Goal: Task Accomplishment & Management: Use online tool/utility

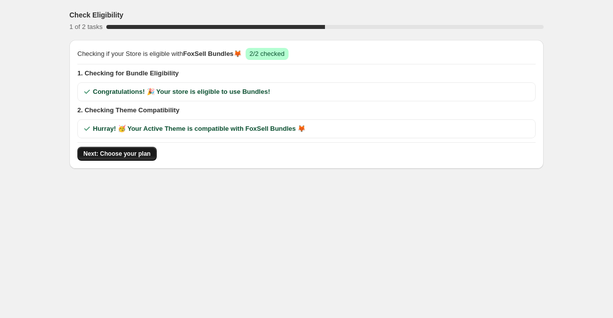
click at [139, 153] on span "Next: Choose your plan" at bounding box center [116, 154] width 67 height 8
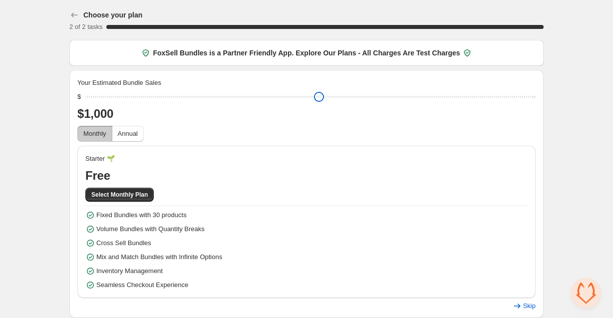
drag, startPoint x: 159, startPoint y: 94, endPoint x: 72, endPoint y: 110, distance: 88.0
click at [85, 104] on input "range" at bounding box center [310, 97] width 451 height 14
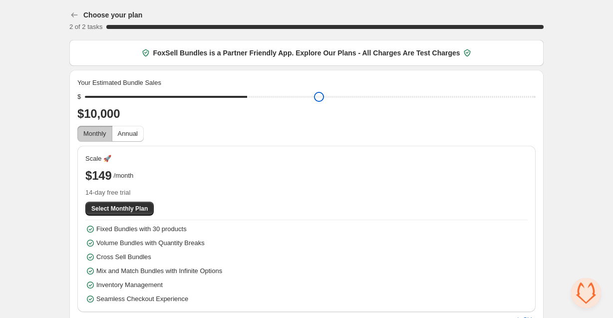
type input "****"
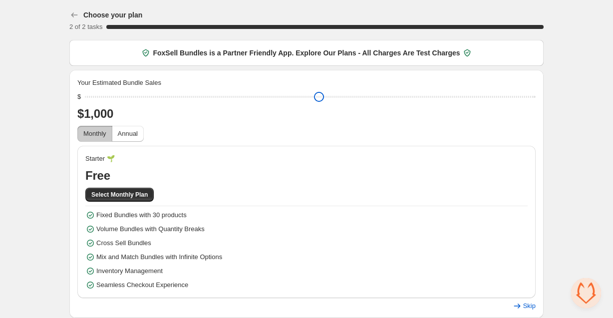
drag, startPoint x: 87, startPoint y: 94, endPoint x: -34, endPoint y: 96, distance: 120.9
click at [85, 96] on input "range" at bounding box center [310, 97] width 451 height 14
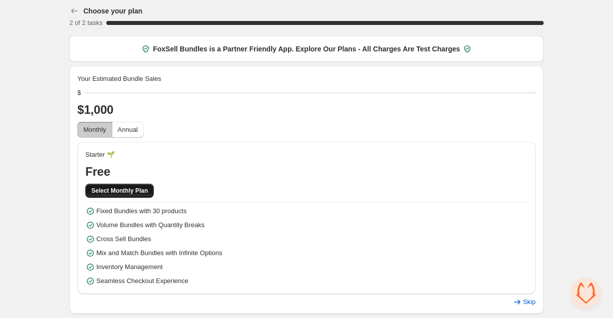
click at [122, 188] on span "Select Monthly Plan" at bounding box center [119, 191] width 56 height 8
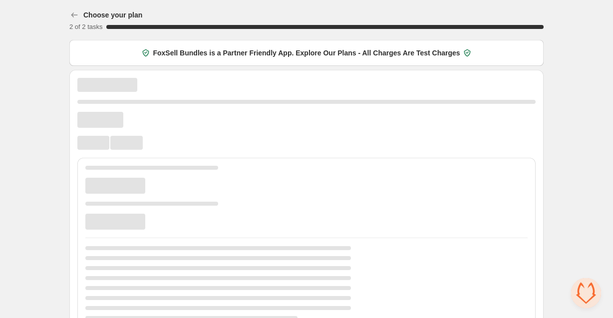
click at [201, 109] on div at bounding box center [306, 203] width 459 height 250
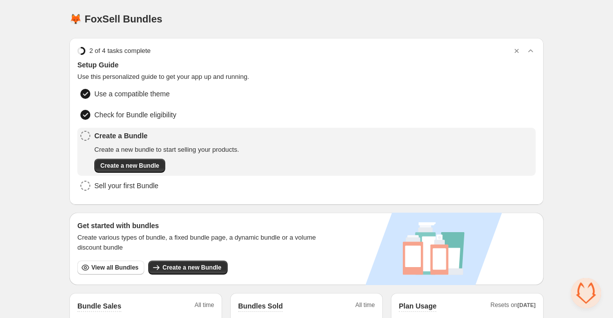
scroll to position [25, 0]
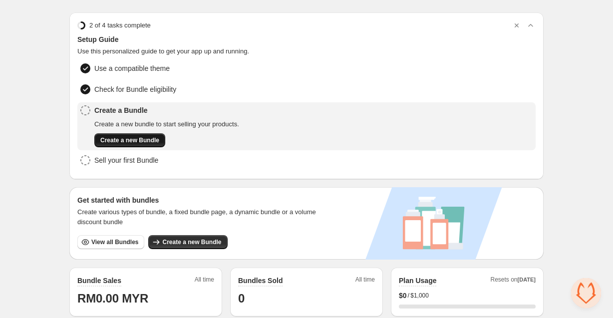
click at [139, 141] on span "Create a new Bundle" at bounding box center [129, 140] width 59 height 8
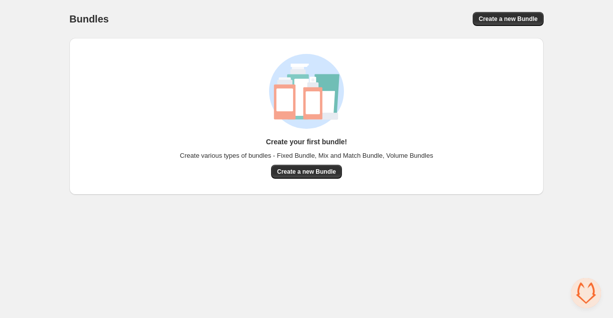
click at [322, 181] on div "Create your first bundle! Create various types of bundles - Fixed Bundle, Mix a…" at bounding box center [306, 116] width 475 height 157
click at [322, 176] on button "Create a new Bundle" at bounding box center [306, 172] width 71 height 14
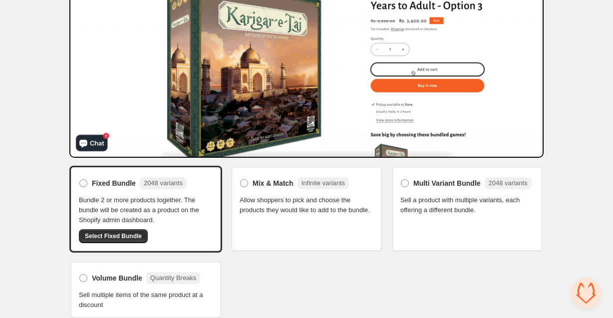
scroll to position [124, 0]
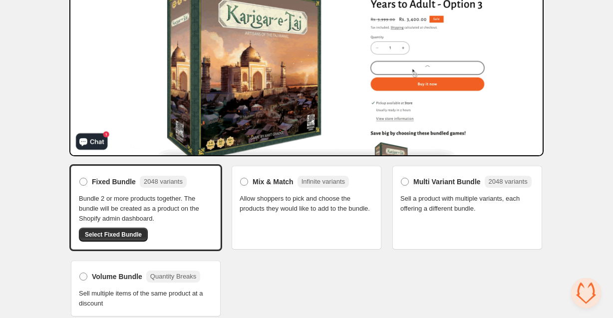
click at [295, 209] on span "Allow shoppers to pick and choose the products they would like to add to the bu…" at bounding box center [307, 204] width 134 height 20
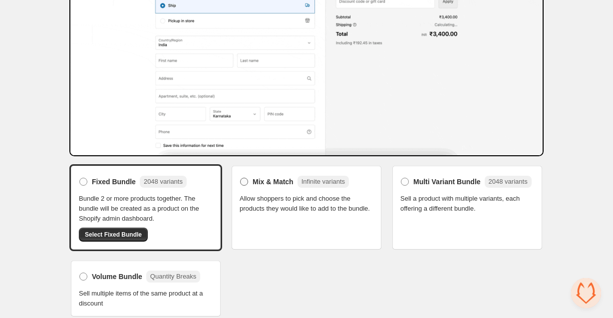
click at [243, 179] on span at bounding box center [244, 182] width 8 height 8
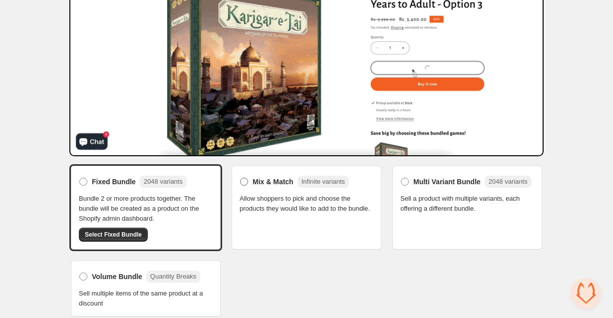
scroll to position [121, 0]
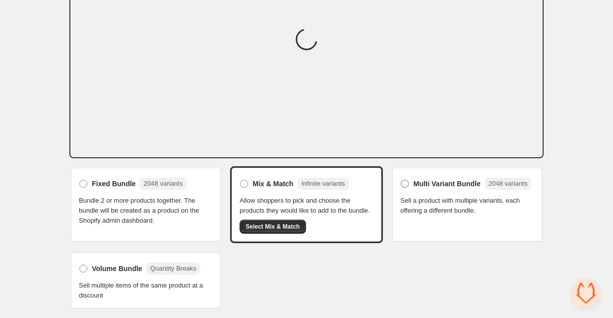
click at [410, 178] on label "Multi Variant Bundle 2048 variants" at bounding box center [466, 184] width 131 height 16
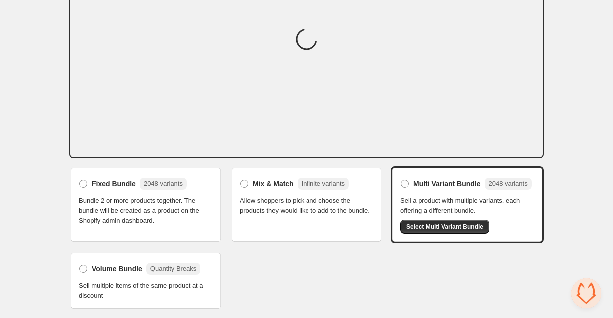
scroll to position [125, 0]
click at [83, 264] on label "Volume Bundle Quantity Breaks" at bounding box center [139, 269] width 121 height 16
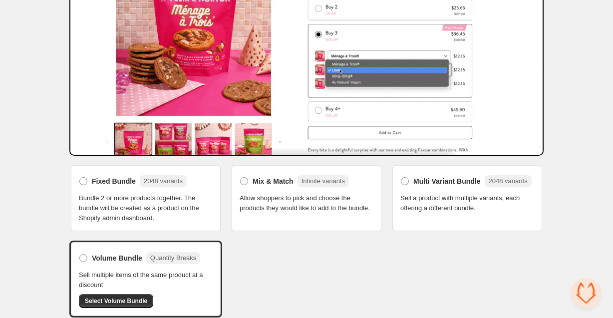
click at [171, 191] on div "Fixed Bundle 2048 variants Bundle 2 or more products together. The bundle will …" at bounding box center [146, 198] width 134 height 50
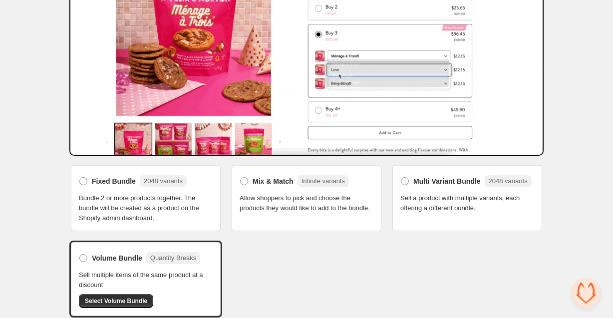
scroll to position [133, 0]
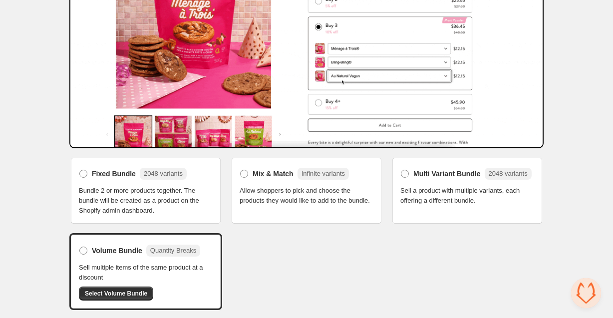
click at [361, 298] on div "Fixed Bundle 2048 variants Bundle 2 or more products together. The bundle will …" at bounding box center [306, 233] width 475 height 154
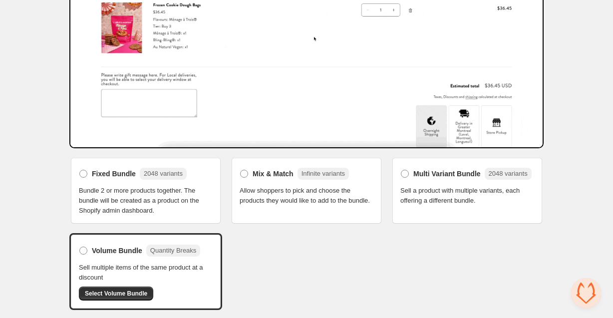
click at [139, 192] on span "Bundle 2 or more products together. The bundle will be created as a product on …" at bounding box center [146, 201] width 134 height 30
click at [82, 173] on span at bounding box center [83, 174] width 8 height 8
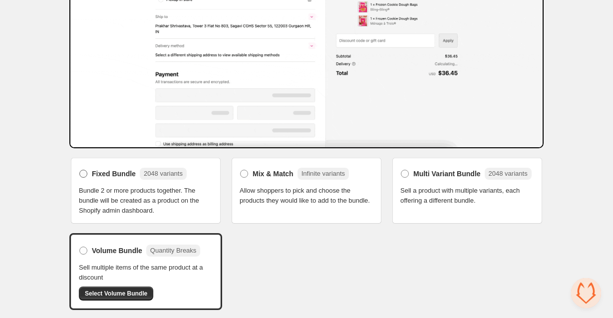
scroll to position [128, 0]
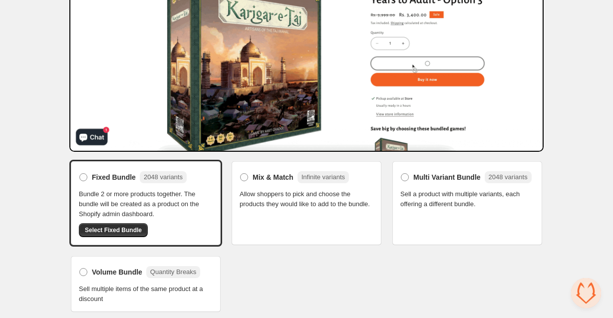
click at [111, 230] on span "Select Fixed Bundle" at bounding box center [113, 230] width 57 height 8
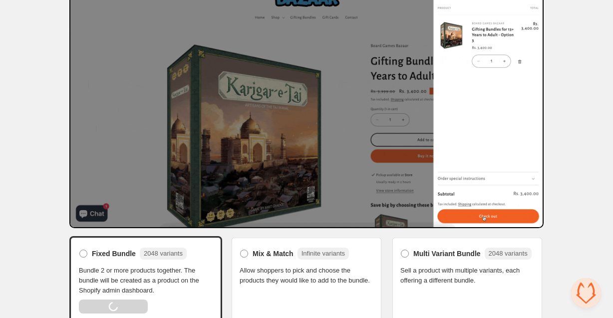
scroll to position [16, 0]
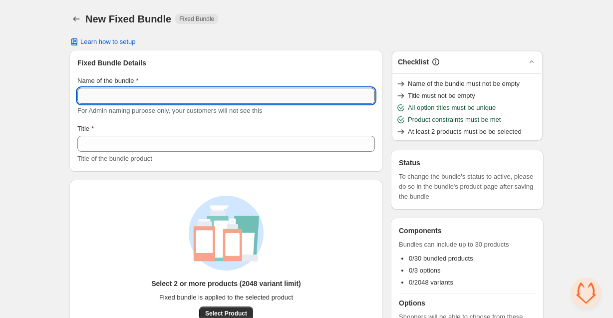
click at [148, 97] on input "Name of the bundle" at bounding box center [226, 96] width 298 height 16
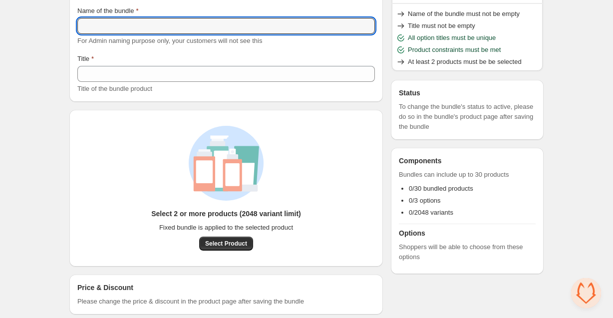
scroll to position [83, 0]
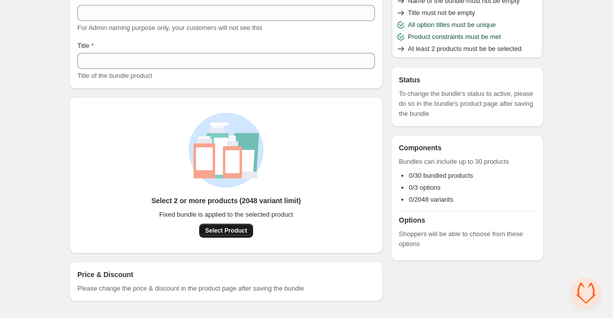
click at [238, 225] on button "Select Product" at bounding box center [226, 231] width 54 height 14
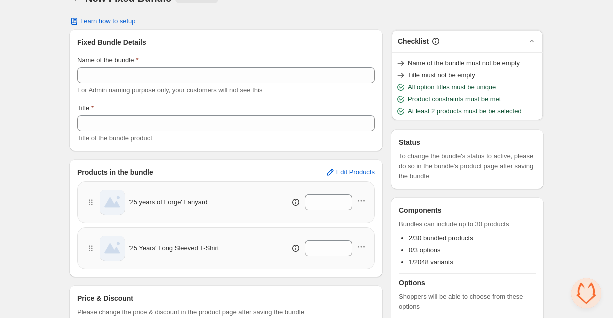
scroll to position [8, 0]
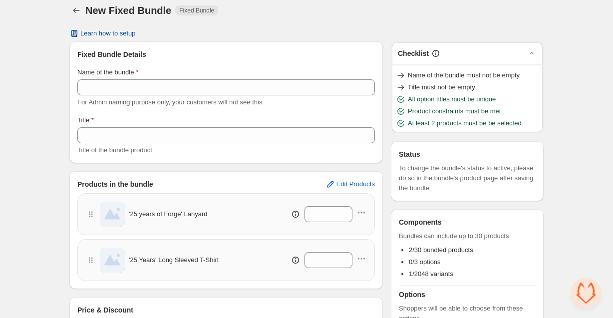
click at [117, 31] on span "Learn how to setup" at bounding box center [107, 33] width 55 height 8
click at [116, 26] on button "Learn how to setup" at bounding box center [102, 33] width 78 height 14
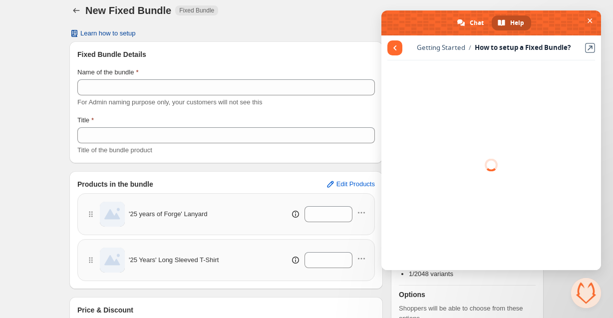
click at [114, 35] on span "Learn how to setup" at bounding box center [107, 33] width 55 height 8
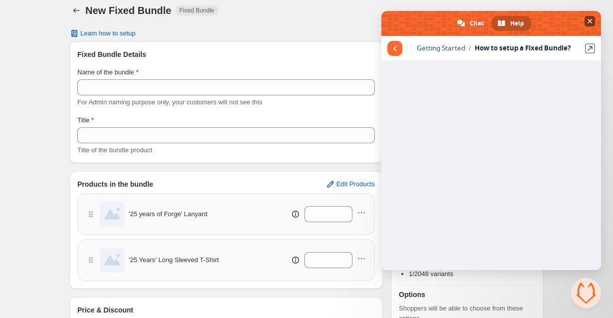
click at [589, 21] on span "Close chat" at bounding box center [590, 21] width 5 height 5
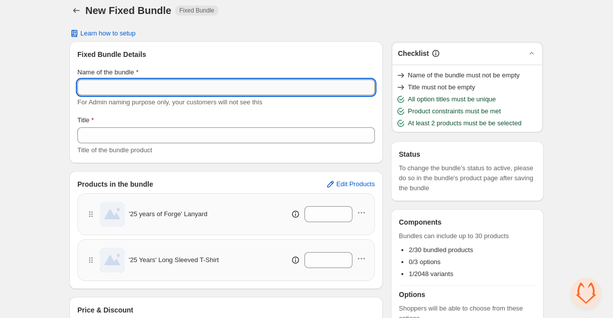
click at [220, 89] on input "Name of the bundle" at bounding box center [226, 87] width 298 height 16
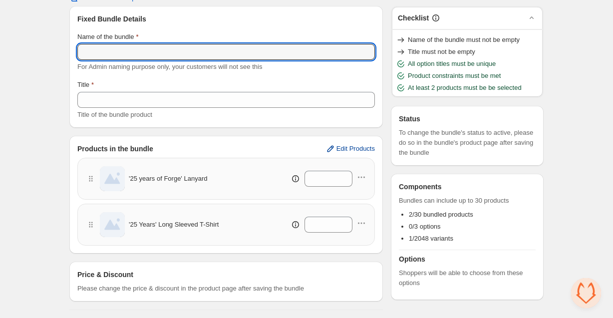
click at [355, 152] on span "Edit Products" at bounding box center [356, 149] width 38 height 8
click at [267, 50] on input "Name of the bundle" at bounding box center [226, 52] width 298 height 16
type input "*******"
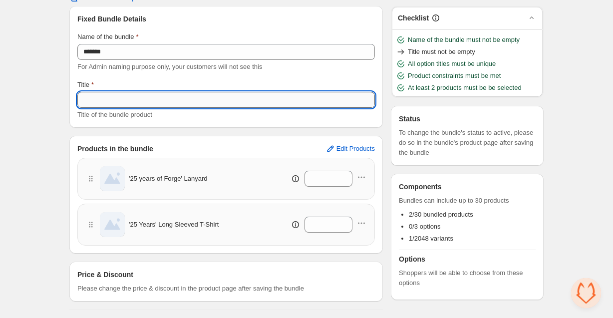
click at [219, 102] on input "Title" at bounding box center [226, 100] width 298 height 16
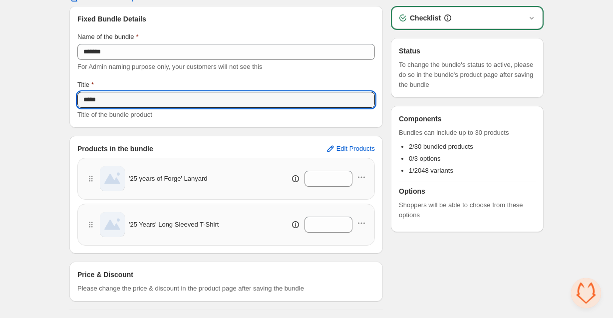
type input "*****"
click at [521, 19] on div "Checklist" at bounding box center [467, 18] width 139 height 10
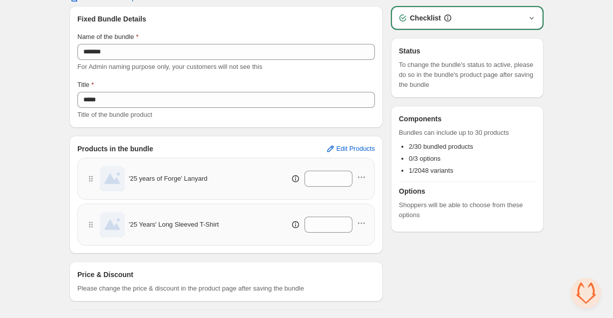
click at [534, 16] on icon "button" at bounding box center [532, 18] width 10 height 10
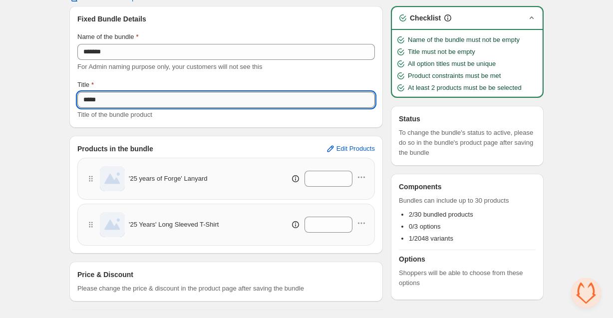
click at [284, 97] on input "*****" at bounding box center [226, 100] width 298 height 16
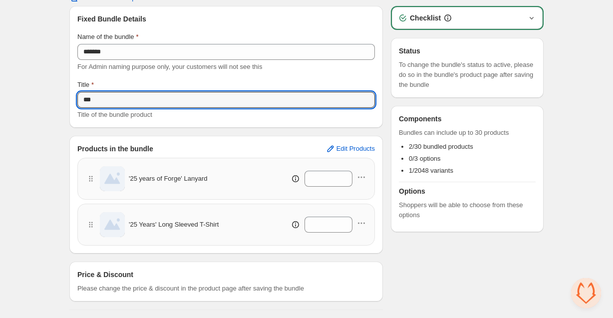
type input "***"
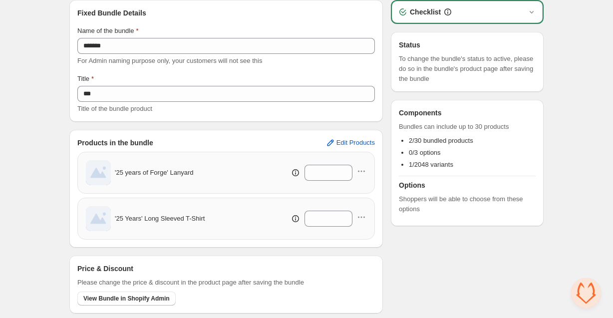
scroll to position [76, 0]
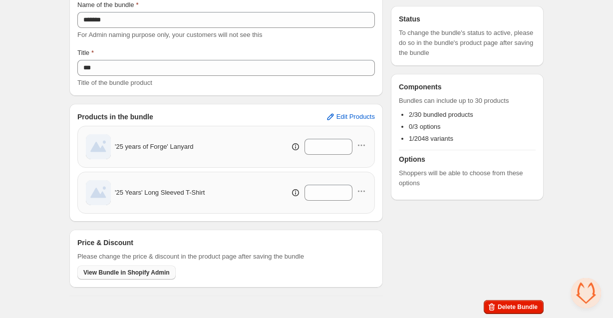
click at [145, 275] on span "View Bundle in Shopify Admin" at bounding box center [126, 273] width 86 height 8
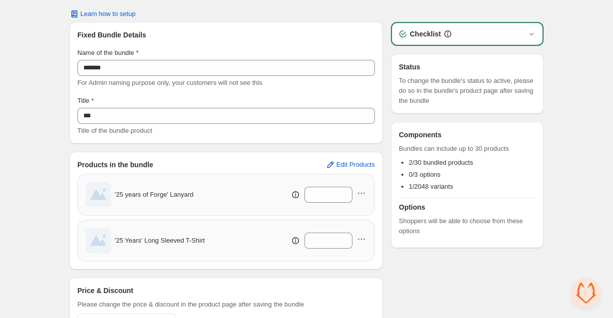
scroll to position [0, 0]
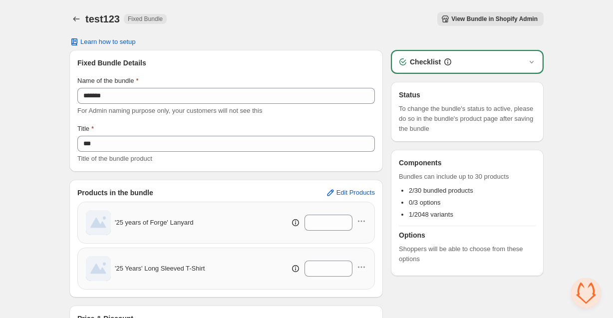
click at [489, 19] on span "View Bundle in Shopify Admin" at bounding box center [495, 19] width 86 height 8
click at [73, 21] on icon "Back" at bounding box center [76, 19] width 10 height 10
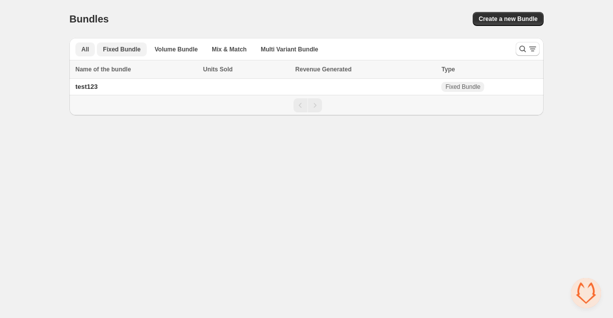
click at [122, 50] on span "Fixed Bundle" at bounding box center [121, 49] width 37 height 8
click at [83, 47] on span "All" at bounding box center [84, 49] width 7 height 8
click at [88, 85] on span "test123" at bounding box center [86, 86] width 22 height 7
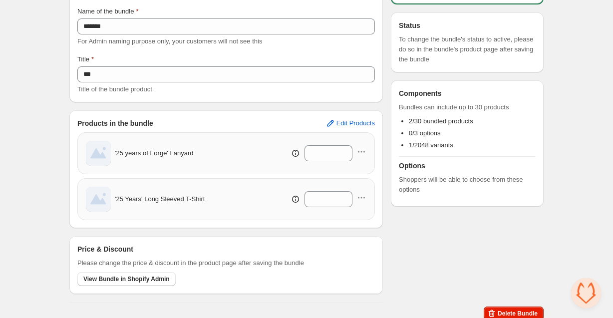
scroll to position [76, 0]
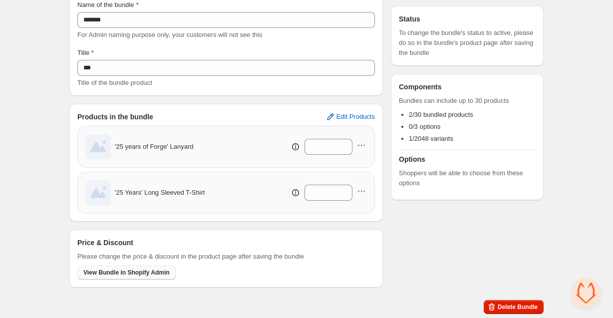
click at [130, 276] on span "View Bundle in Shopify Admin" at bounding box center [126, 273] width 86 height 8
